Goal: Check status: Check status

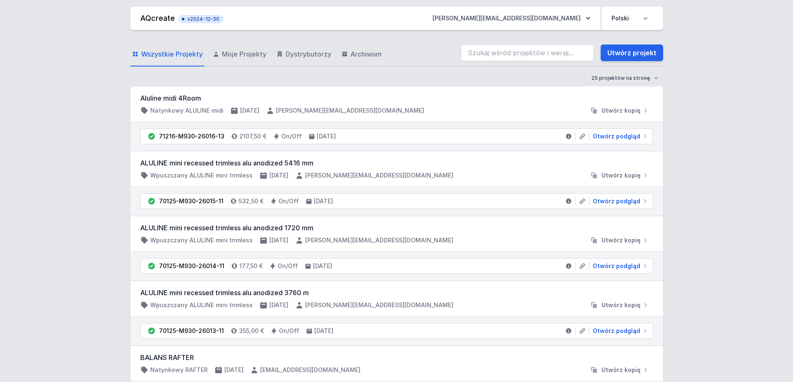
click at [515, 52] on input "search" at bounding box center [527, 53] width 133 height 17
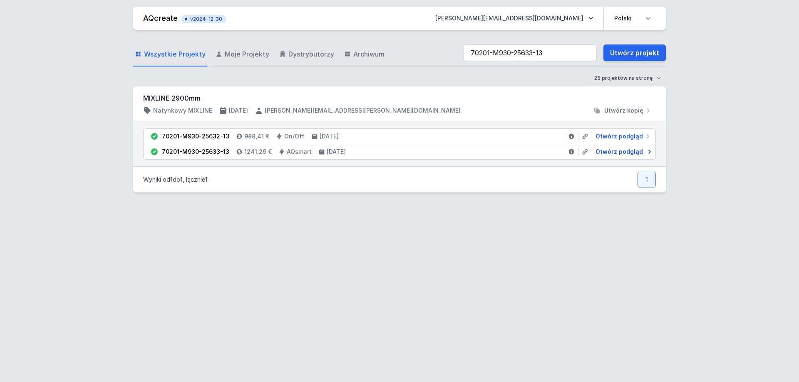
type input "70201-M930-25633-13"
drag, startPoint x: 621, startPoint y: 149, endPoint x: 572, endPoint y: 160, distance: 50.8
click at [622, 149] on span "Otwórz podgląd" at bounding box center [618, 152] width 47 height 8
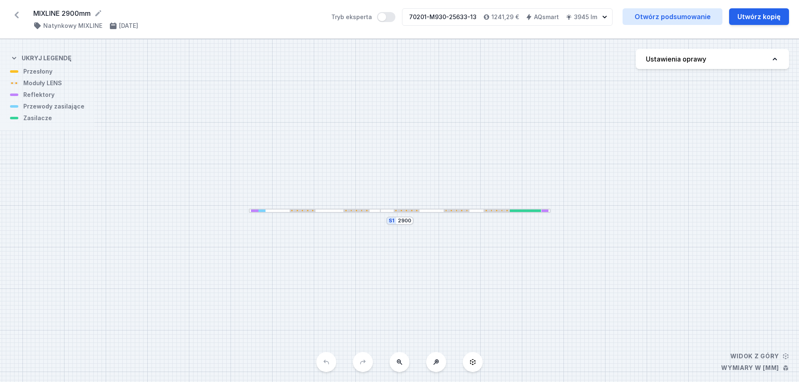
click at [362, 211] on div at bounding box center [361, 210] width 1 height 1
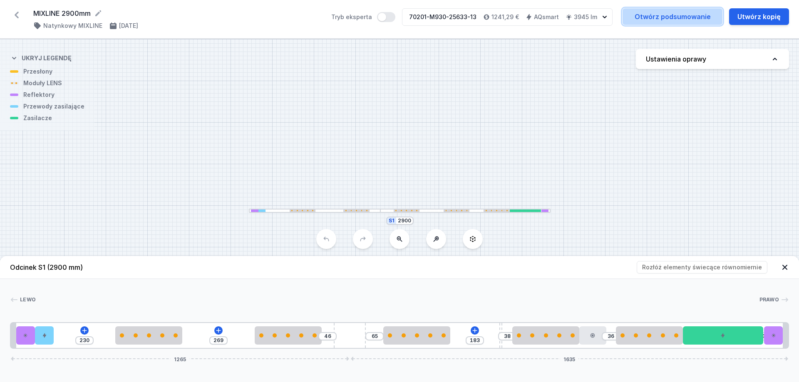
click at [689, 14] on link "Otwórz podsumowanie" at bounding box center [672, 16] width 100 height 17
